Goal: Task Accomplishment & Management: Manage account settings

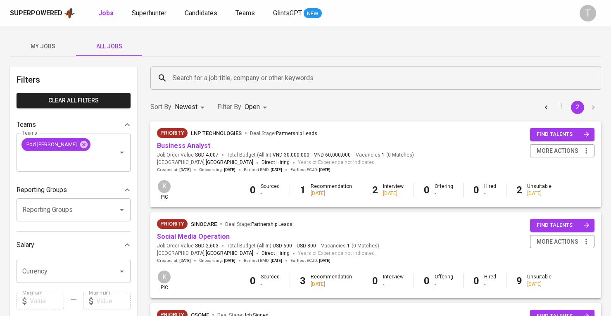
scroll to position [102, 0]
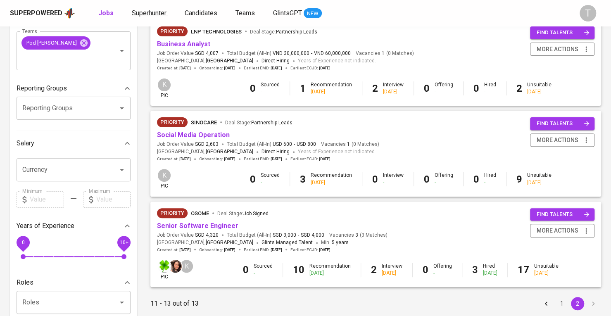
click at [162, 9] on span "Superhunter" at bounding box center [149, 13] width 35 height 8
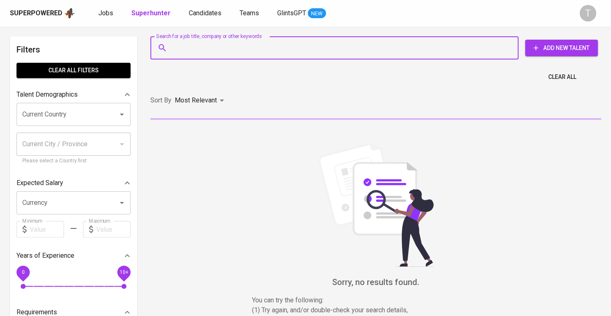
click at [283, 51] on input "Search for a job title, company or other keywords" at bounding box center [337, 48] width 332 height 16
paste input "linhdan9820@gmail.com"
type input "linhdan9820@gmail.com"
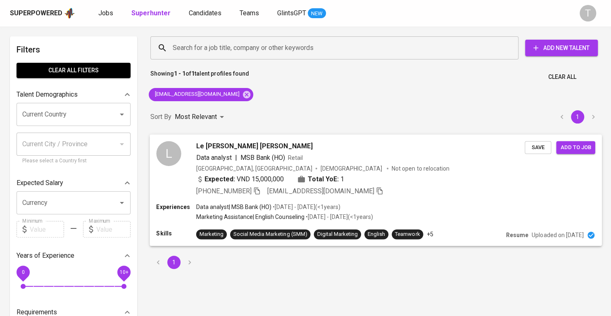
click at [386, 157] on div "Data analyst | MSB Bank (HO) Retail" at bounding box center [360, 157] width 328 height 10
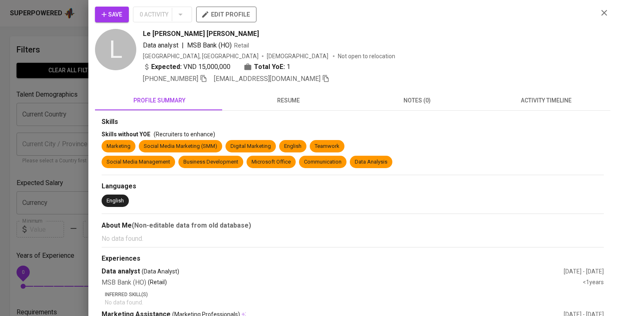
click at [87, 101] on div at bounding box center [308, 158] width 617 height 316
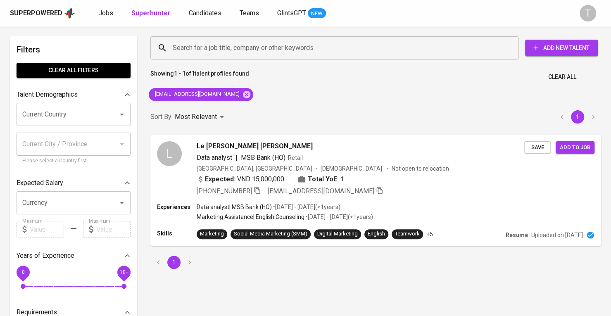
click at [112, 14] on link "Jobs" at bounding box center [106, 13] width 17 height 10
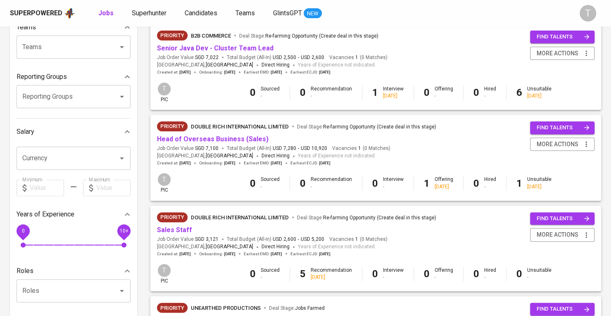
scroll to position [41, 0]
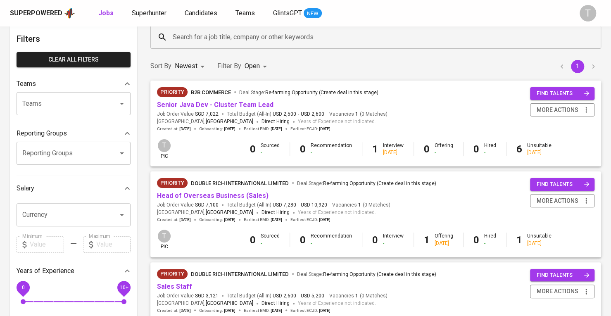
click at [267, 109] on div "Senior Java Dev - Cluster Team Lead" at bounding box center [272, 105] width 231 height 10
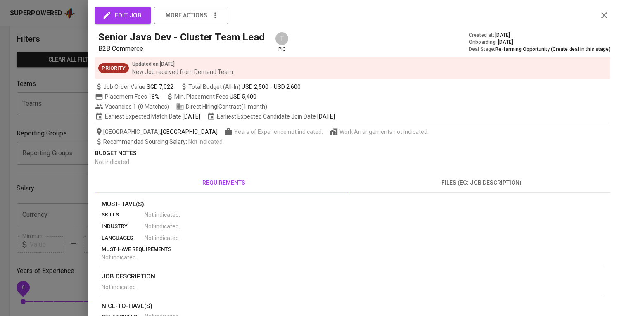
click at [60, 120] on div at bounding box center [308, 158] width 617 height 316
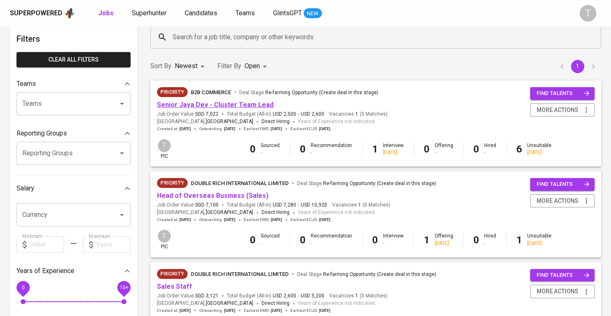
click at [228, 102] on link "Senior Java Dev - Cluster Team Lead" at bounding box center [215, 105] width 117 height 8
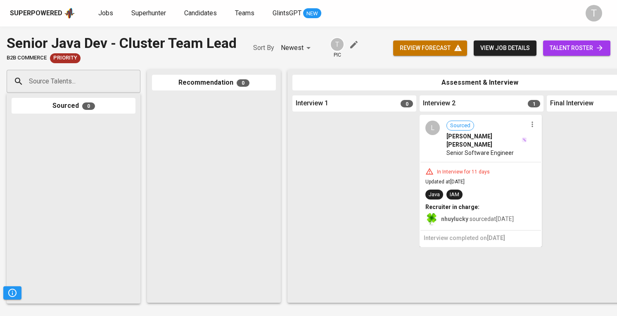
click at [528, 126] on div "L Sourced Lê Anh Khôi Senior Software Engineer" at bounding box center [481, 139] width 121 height 46
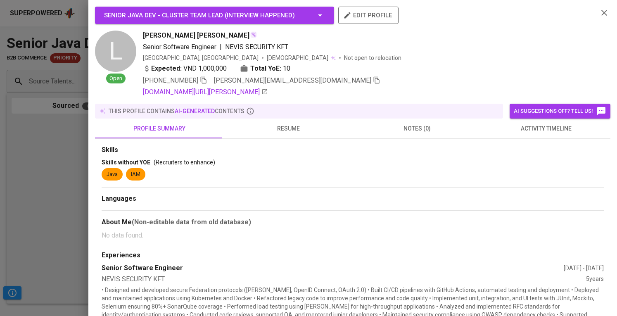
drag, startPoint x: 14, startPoint y: 144, endPoint x: 146, endPoint y: 139, distance: 131.9
click at [14, 145] on div at bounding box center [308, 158] width 617 height 316
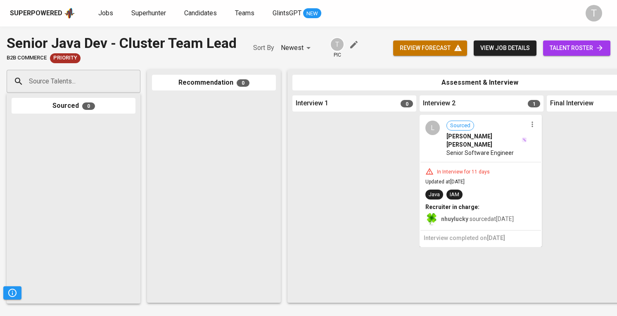
click at [528, 128] on div at bounding box center [532, 124] width 11 height 11
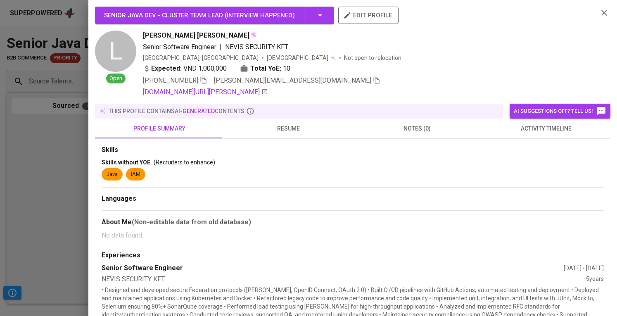
click at [47, 164] on div at bounding box center [308, 158] width 617 height 316
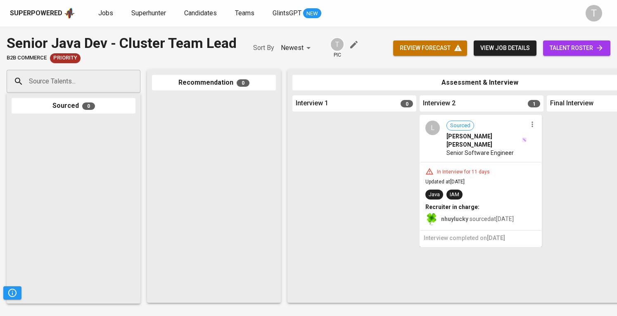
click at [531, 128] on icon "button" at bounding box center [532, 124] width 8 height 8
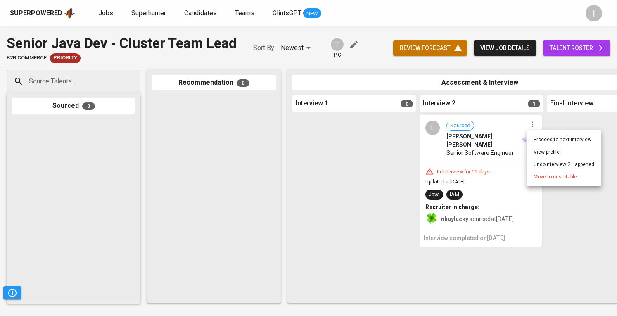
click at [548, 181] on li "Move to unsuitable" at bounding box center [564, 177] width 74 height 12
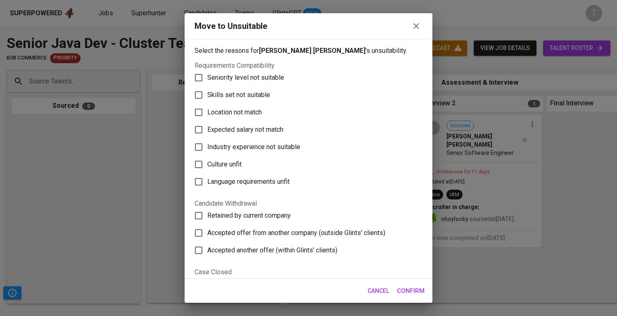
click at [410, 288] on span "Confirm" at bounding box center [411, 291] width 28 height 11
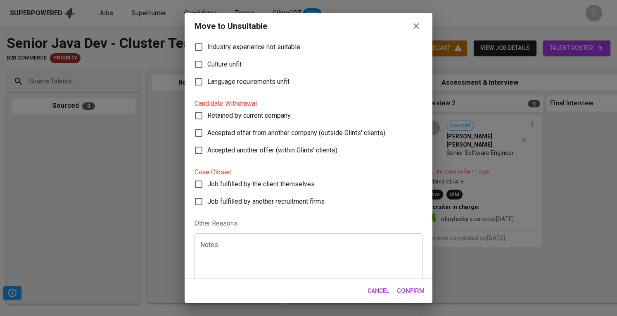
scroll to position [108, 0]
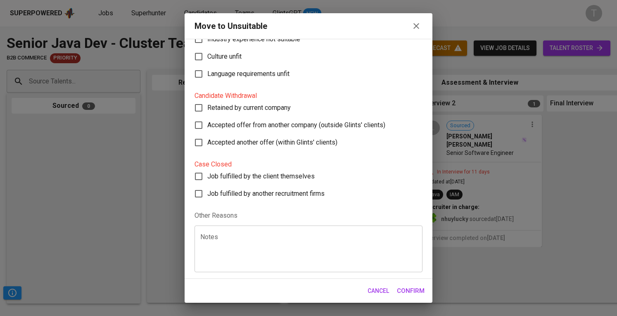
click at [273, 231] on div "Notes" at bounding box center [309, 249] width 228 height 47
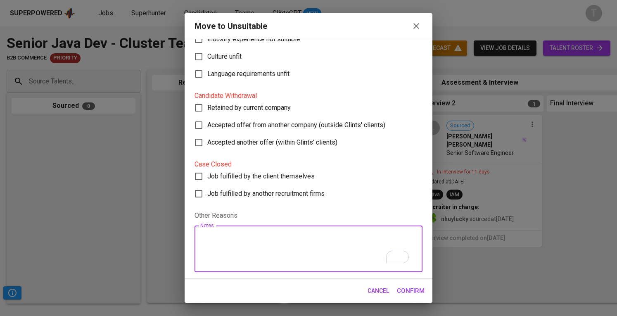
click at [296, 257] on textarea "To enrich screen reader interactions, please activate Accessibility in Grammarl…" at bounding box center [308, 248] width 217 height 31
paste textarea "Few candidates are willing to go for a one-month training in Malaysia"
click at [207, 237] on textarea "Few candidates are willing to go for a one-month training in Malaysia" at bounding box center [308, 248] width 217 height 31
type textarea "Few candidates are willing to go for a one-month training in Malaysia"
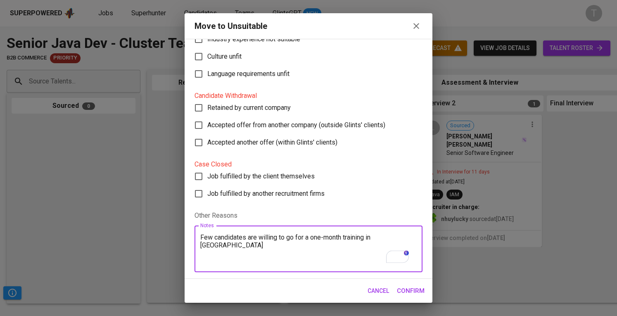
click at [405, 286] on span "Confirm" at bounding box center [411, 291] width 28 height 11
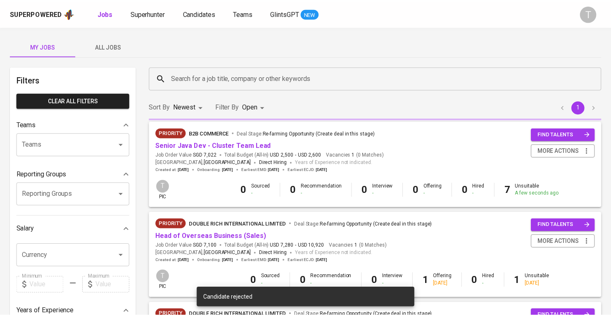
scroll to position [41, 0]
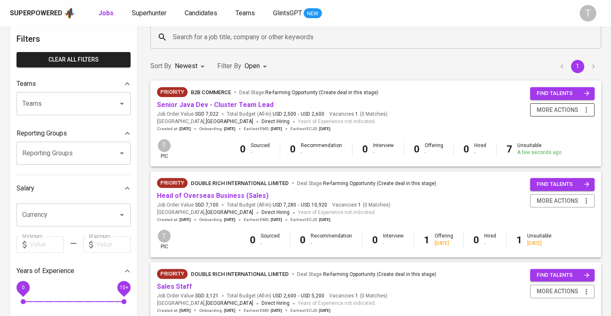
click at [583, 112] on icon "button" at bounding box center [586, 110] width 8 height 8
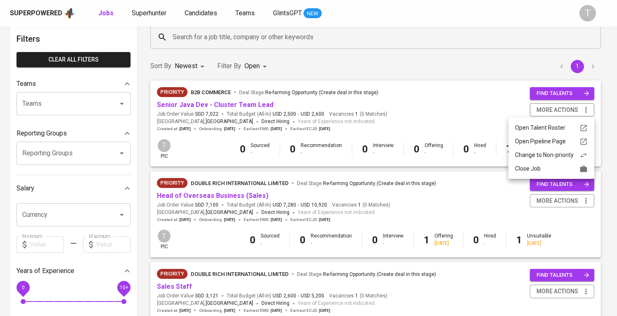
click at [483, 58] on div at bounding box center [308, 158] width 617 height 316
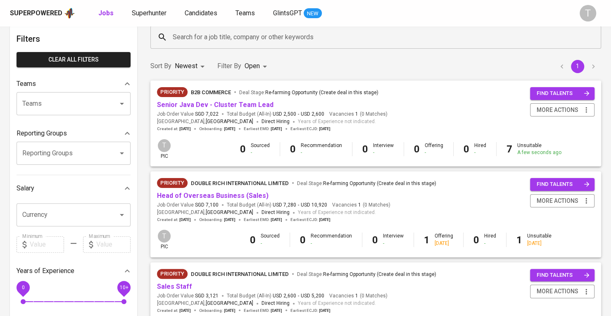
click at [521, 148] on div "Unsuitable A few seconds ago" at bounding box center [539, 149] width 44 height 14
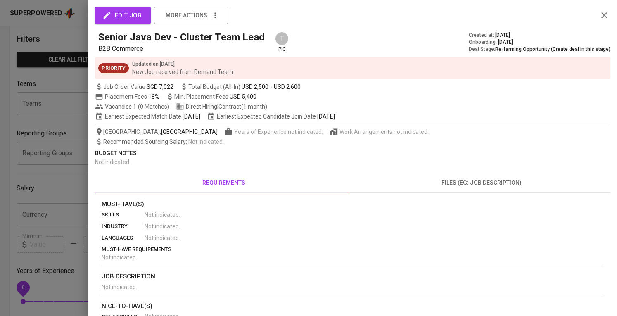
drag, startPoint x: 47, startPoint y: 140, endPoint x: 67, endPoint y: 122, distance: 26.9
click at [48, 140] on div at bounding box center [308, 158] width 617 height 316
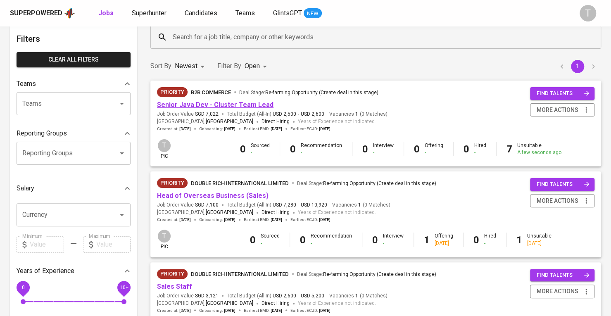
click at [259, 105] on link "Senior Java Dev - Cluster Team Lead" at bounding box center [215, 105] width 117 height 8
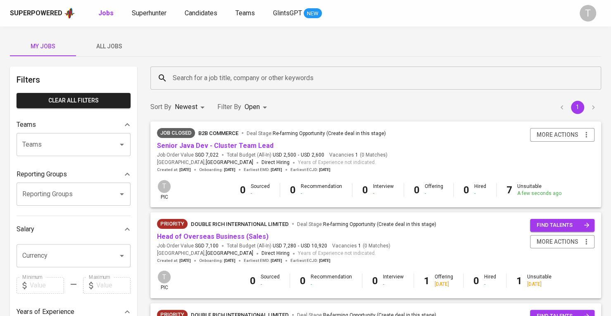
click at [125, 37] on button "All Jobs" at bounding box center [109, 46] width 66 height 20
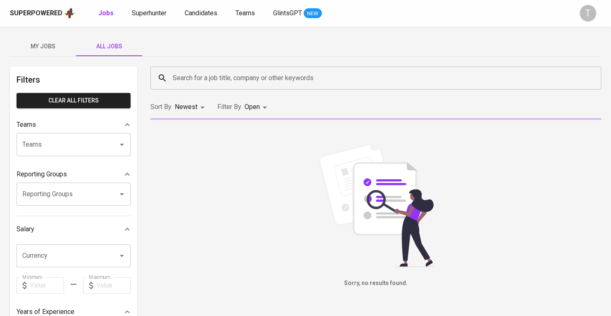
click at [93, 142] on input "Teams" at bounding box center [61, 145] width 83 height 16
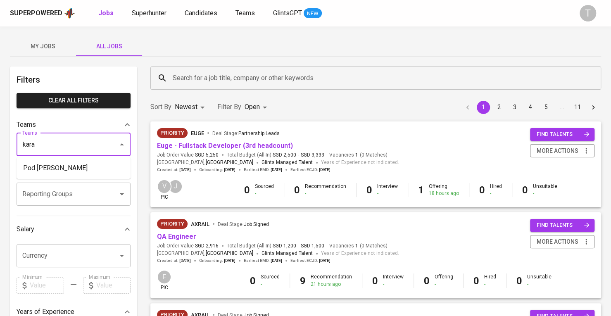
click at [78, 171] on li "Pod [PERSON_NAME]" at bounding box center [74, 168] width 114 height 15
type input "kara"
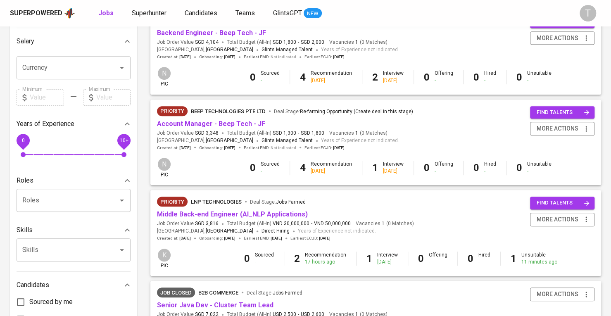
scroll to position [204, 0]
click at [200, 120] on link "Account Manager - Beep Tech - JF" at bounding box center [211, 123] width 108 height 8
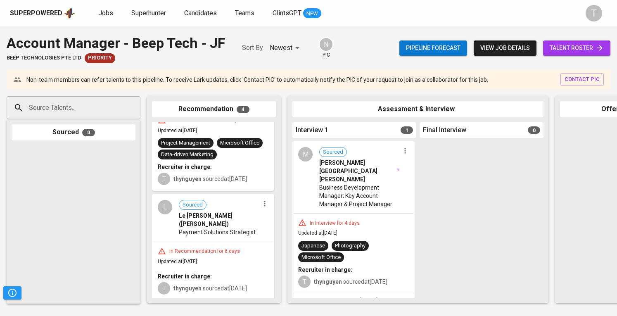
scroll to position [2, 0]
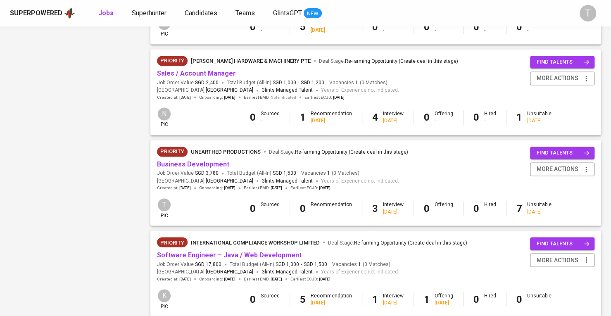
scroll to position [708, 0]
click at [167, 72] on link "Sales / Account Manager" at bounding box center [196, 74] width 79 height 8
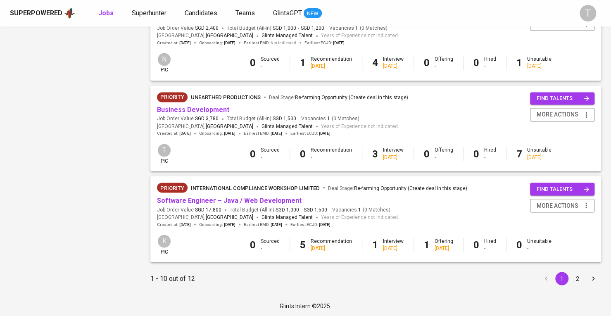
scroll to position [764, 0]
click at [573, 276] on button "2" at bounding box center [577, 277] width 13 height 13
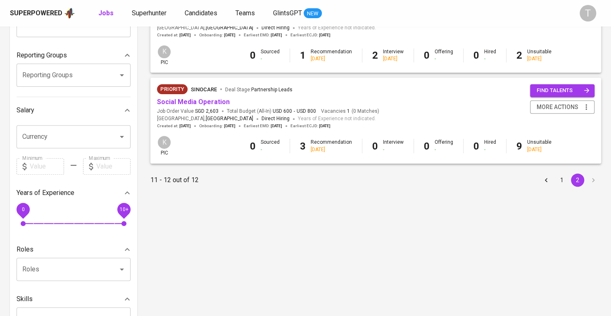
scroll to position [124, 0]
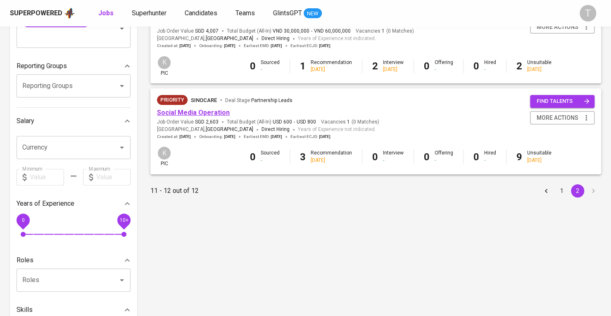
click at [212, 116] on link "Social Media Operation" at bounding box center [193, 113] width 73 height 8
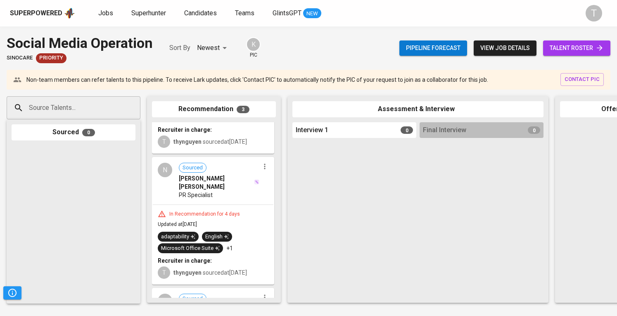
scroll to position [169, 0]
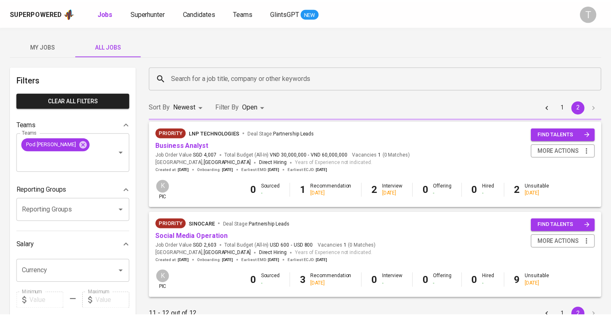
scroll to position [124, 0]
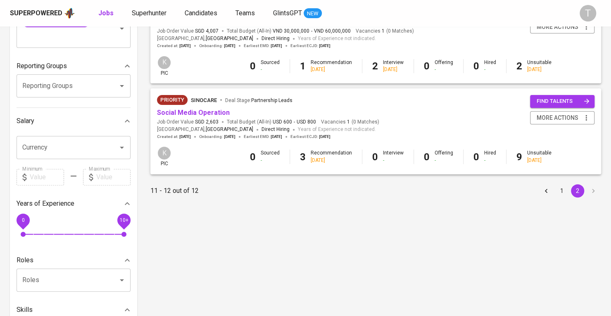
click at [559, 186] on button "1" at bounding box center [561, 190] width 13 height 13
